Goal: Information Seeking & Learning: Learn about a topic

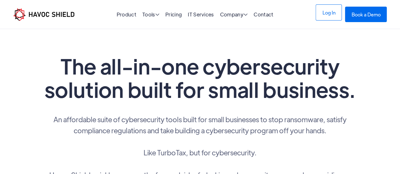
click at [330, 16] on link "Log In" at bounding box center [329, 12] width 26 height 16
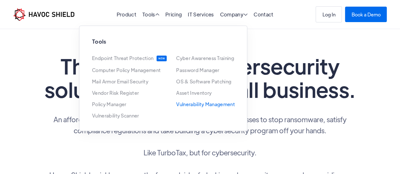
click at [208, 104] on link "Vulnerability Management" at bounding box center [205, 104] width 59 height 5
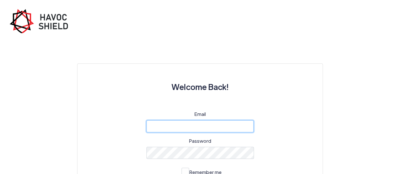
type input "[EMAIL_ADDRESS][DOMAIN_NAME]"
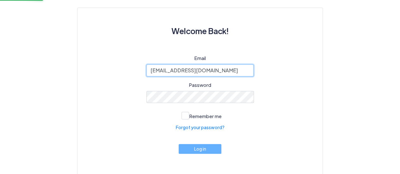
scroll to position [64, 0]
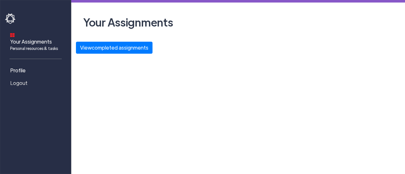
click at [20, 79] on span "Logout" at bounding box center [18, 83] width 17 height 8
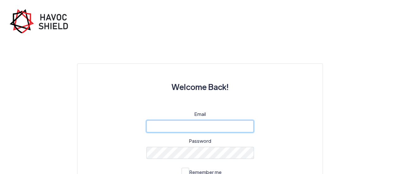
type input "cyber@ijk.international"
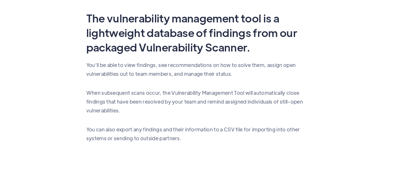
scroll to position [372, 0]
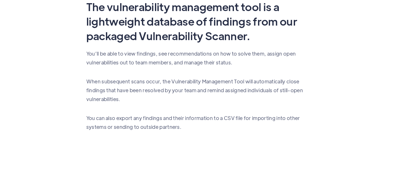
drag, startPoint x: 169, startPoint y: 54, endPoint x: 162, endPoint y: 53, distance: 6.9
click at [147, 57] on p "You’ll be able to view findings, see recommendations on how to solve them, assi…" at bounding box center [200, 58] width 228 height 18
click at [162, 53] on p "You’ll be able to view findings, see recommendations on how to solve them, assi…" at bounding box center [200, 58] width 228 height 18
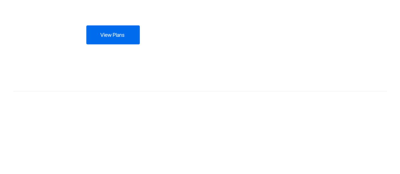
scroll to position [505, 0]
drag, startPoint x: 234, startPoint y: 78, endPoint x: 154, endPoint y: 99, distance: 82.3
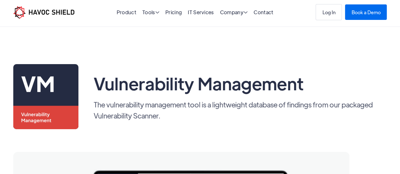
scroll to position [0, 0]
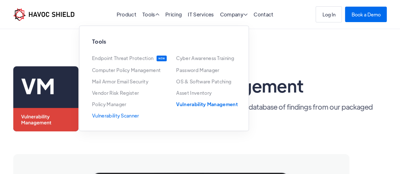
click at [129, 118] on link "Vulnerability Scanner" at bounding box center [115, 115] width 47 height 5
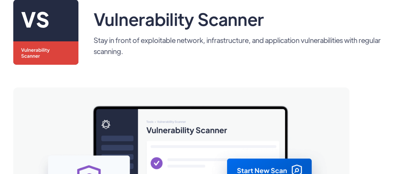
scroll to position [67, 0]
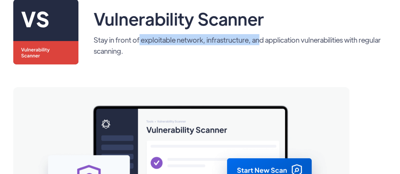
drag, startPoint x: 139, startPoint y: 38, endPoint x: 263, endPoint y: 40, distance: 124.1
click at [263, 40] on p "Stay in front of exploitable network, infrastructure, and application vulnerabi…" at bounding box center [241, 45] width 294 height 22
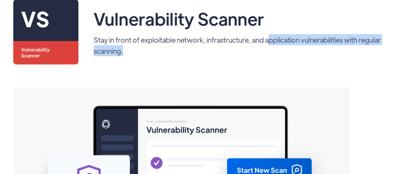
drag, startPoint x: 270, startPoint y: 42, endPoint x: 335, endPoint y: 53, distance: 65.8
click at [335, 53] on p "Stay in front of exploitable network, infrastructure, and application vulnerabi…" at bounding box center [241, 45] width 294 height 22
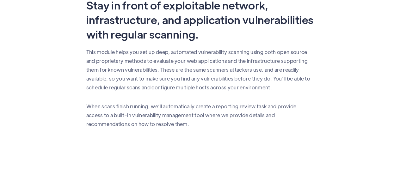
scroll to position [374, 0]
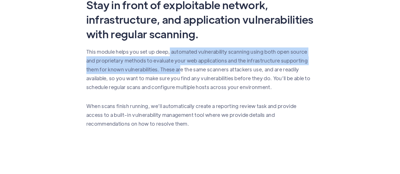
drag, startPoint x: 169, startPoint y: 53, endPoint x: 180, endPoint y: 66, distance: 17.3
click at [180, 66] on p "This module helps you set up deep, automated vulnerability scanning using both …" at bounding box center [200, 69] width 228 height 44
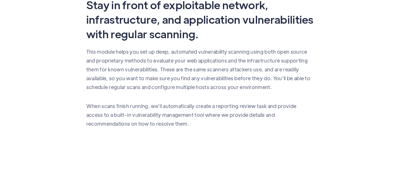
click at [234, 76] on p "This module helps you set up deep, automated vulnerability scanning using both …" at bounding box center [200, 69] width 228 height 44
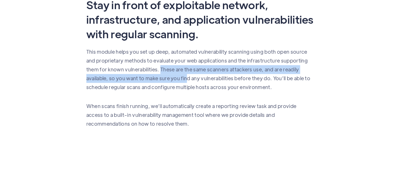
drag, startPoint x: 161, startPoint y: 67, endPoint x: 185, endPoint y: 83, distance: 29.0
click at [185, 83] on p "This module helps you set up deep, automated vulnerability scanning using both …" at bounding box center [200, 69] width 228 height 44
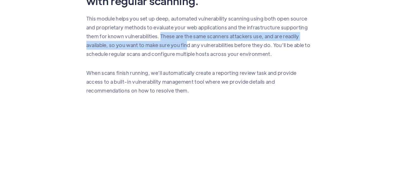
scroll to position [408, 0]
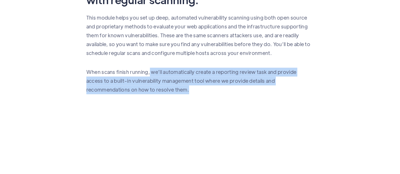
drag, startPoint x: 149, startPoint y: 72, endPoint x: 172, endPoint y: 89, distance: 29.0
click at [172, 89] on p "When scans finish running, we’ll automatically create a reporting review task a…" at bounding box center [200, 81] width 228 height 27
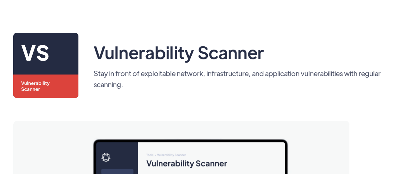
scroll to position [0, 0]
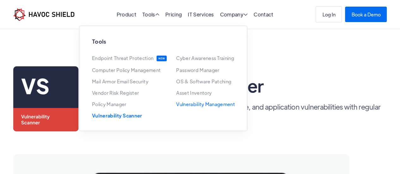
click at [203, 105] on link "Vulnerability Management" at bounding box center [205, 104] width 59 height 5
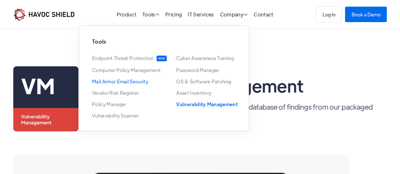
click at [123, 82] on link "Mail Armor Email Security" at bounding box center [120, 81] width 56 height 5
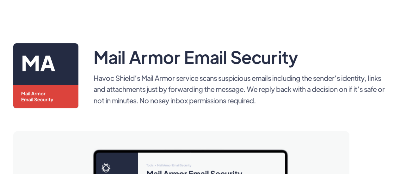
scroll to position [23, 0]
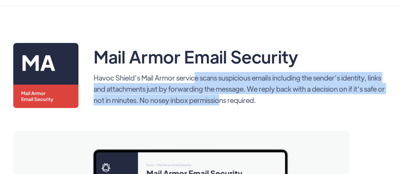
drag, startPoint x: 195, startPoint y: 78, endPoint x: 230, endPoint y: 95, distance: 38.1
click at [230, 95] on p "Havoc Shield’s Mail Armor service scans suspicious emails including the sender’…" at bounding box center [241, 89] width 294 height 34
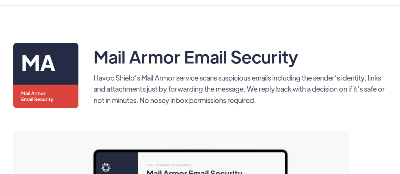
click at [285, 102] on p "Havoc Shield’s Mail Armor service scans suspicious emails including the sender’…" at bounding box center [241, 89] width 294 height 34
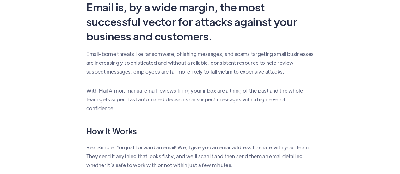
scroll to position [372, 0]
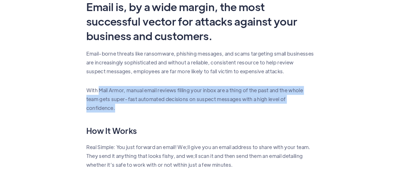
drag, startPoint x: 99, startPoint y: 87, endPoint x: 120, endPoint y: 110, distance: 31.0
click at [120, 110] on p "With Mail Armor, manual email reviews filling your inbox are a thing of the pas…" at bounding box center [200, 99] width 228 height 27
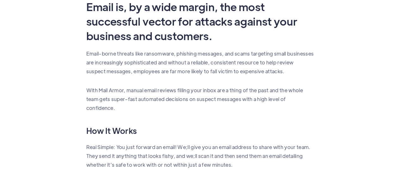
click at [142, 113] on div "Email is, by a wide margin, the most successful vector for attacks against your…" at bounding box center [200, 117] width 228 height 237
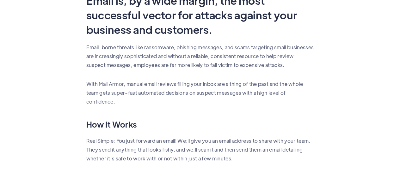
scroll to position [379, 0]
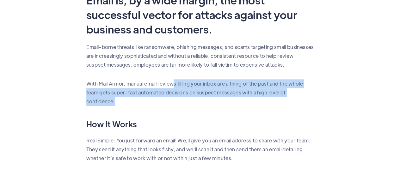
drag, startPoint x: 175, startPoint y: 82, endPoint x: 181, endPoint y: 102, distance: 20.8
click at [181, 102] on p "With Mail Armor, manual email reviews filling your inbox are a thing of the pas…" at bounding box center [200, 92] width 228 height 27
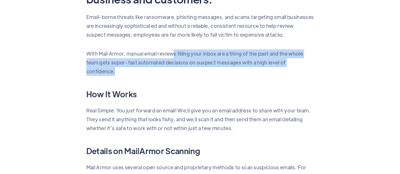
scroll to position [422, 0]
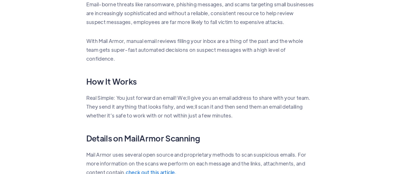
click at [181, 102] on p "Real Simple: You just forward an email! We;ll give you an email address to shar…" at bounding box center [200, 107] width 228 height 27
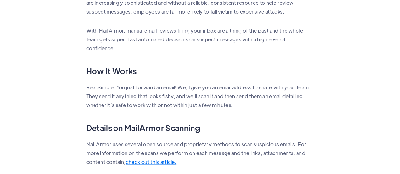
scroll to position [432, 0]
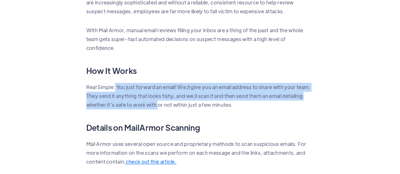
drag, startPoint x: 116, startPoint y: 85, endPoint x: 159, endPoint y: 106, distance: 47.6
click at [159, 106] on p "Real Simple: You just forward an email! We;ll give you an email address to shar…" at bounding box center [200, 96] width 228 height 27
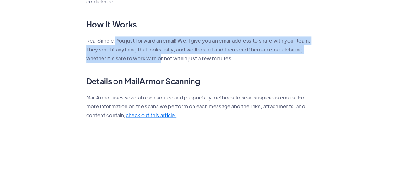
scroll to position [480, 0]
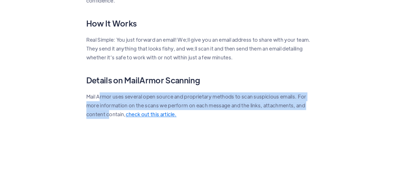
drag, startPoint x: 100, startPoint y: 93, endPoint x: 110, endPoint y: 119, distance: 27.7
click at [110, 119] on div "Email is, by a wide margin, the most successful vector for attacks against your…" at bounding box center [200, 10] width 228 height 237
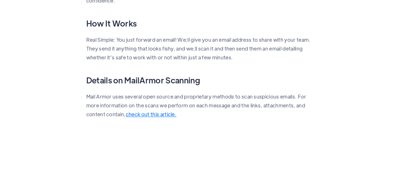
click at [210, 119] on div "Email is, by a wide margin, the most successful vector for attacks against your…" at bounding box center [200, 10] width 228 height 237
drag, startPoint x: 183, startPoint y: 97, endPoint x: 235, endPoint y: 99, distance: 51.7
click at [235, 99] on p "Mail Armor uses several open source and proprietary methods to scan suspicious …" at bounding box center [200, 105] width 228 height 27
copy p "proprietary methods"
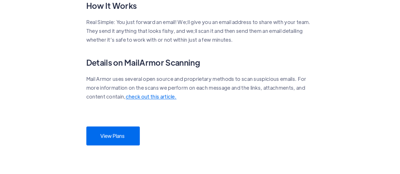
scroll to position [495, 0]
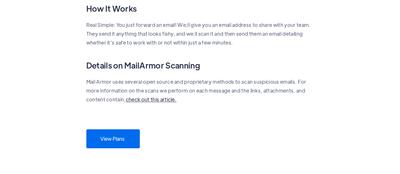
click at [154, 98] on link "check out this article." at bounding box center [151, 99] width 51 height 7
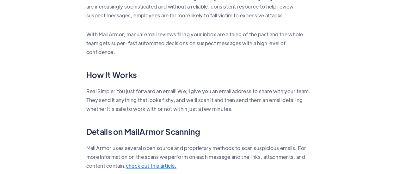
scroll to position [429, 0]
